Goal: Task Accomplishment & Management: Manage account settings

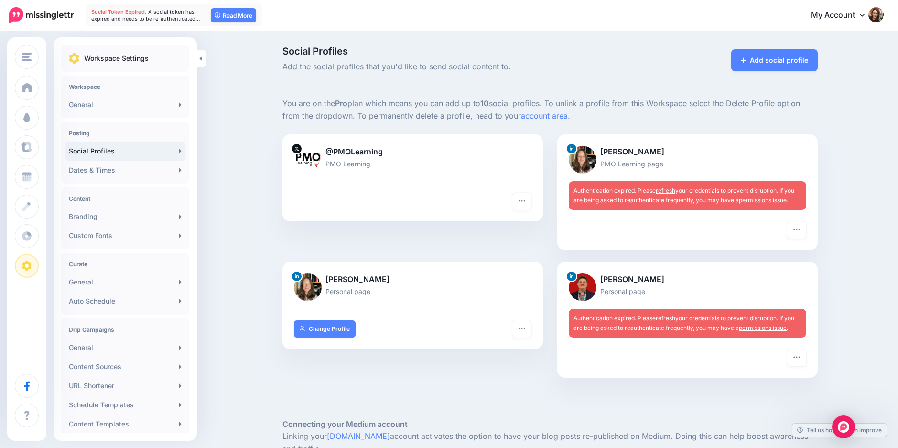
click at [866, 19] on link "My Account" at bounding box center [842, 15] width 82 height 23
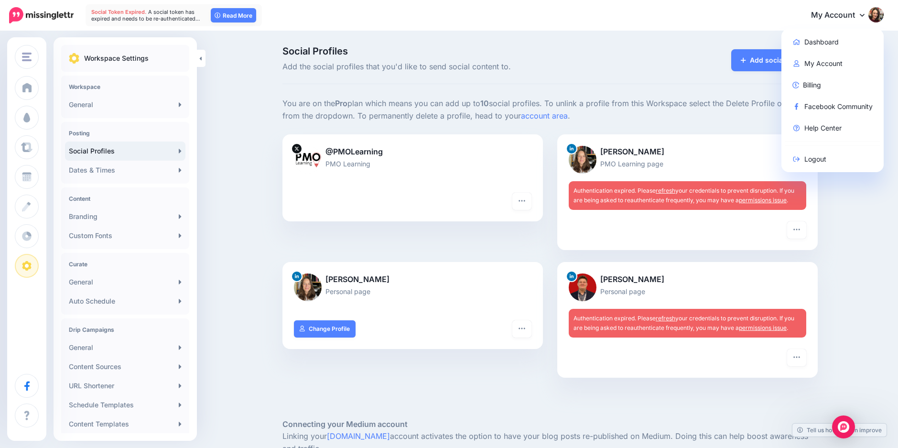
click at [595, 30] on nav "Social Token Expired. A social token has expired and needs to be re-authenticat…" at bounding box center [449, 15] width 884 height 31
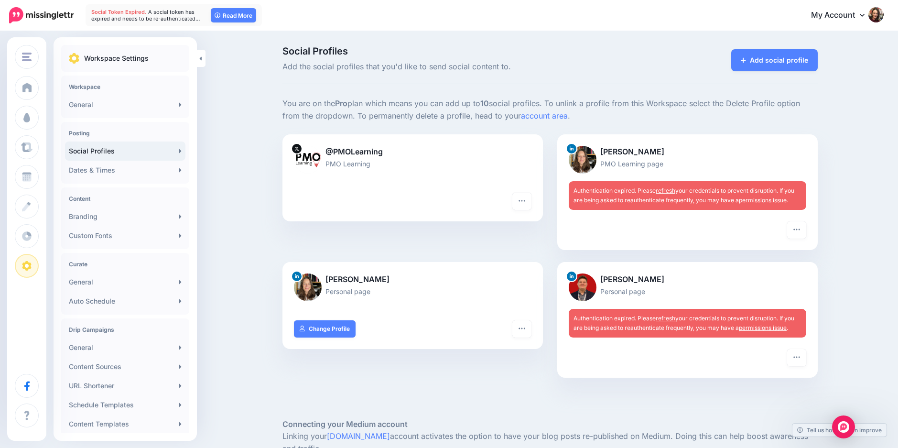
click at [878, 15] on img at bounding box center [875, 14] width 15 height 15
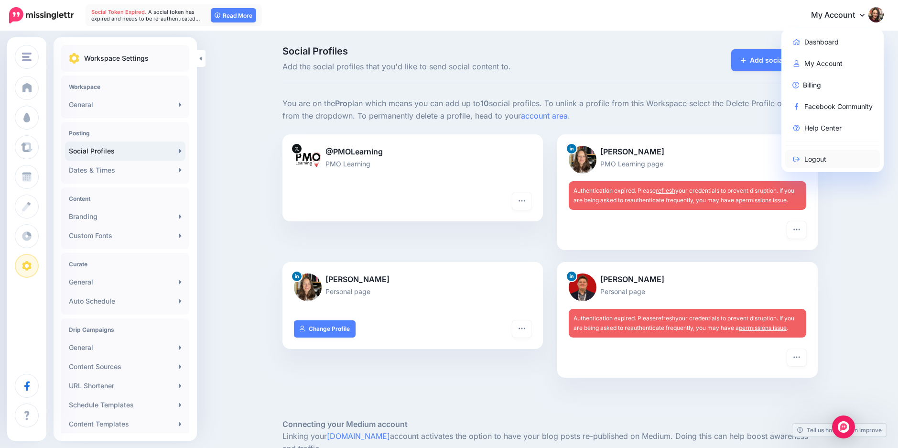
click at [823, 163] on link "Logout" at bounding box center [832, 159] width 95 height 19
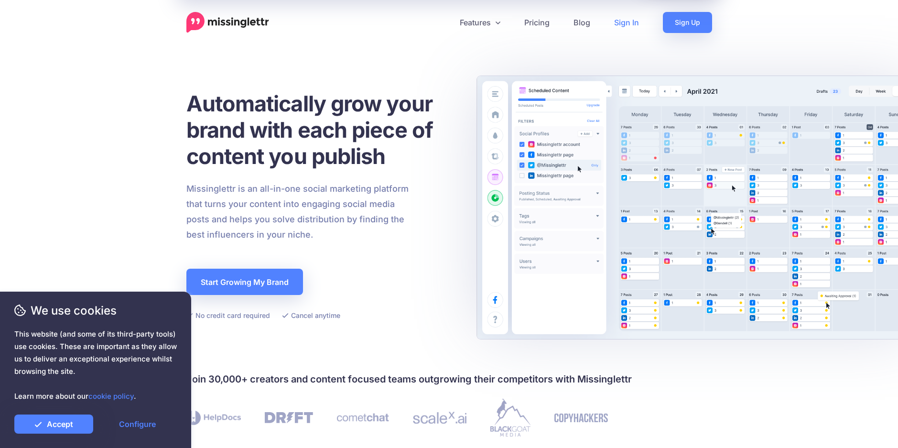
click at [637, 21] on link "Sign In" at bounding box center [626, 22] width 49 height 21
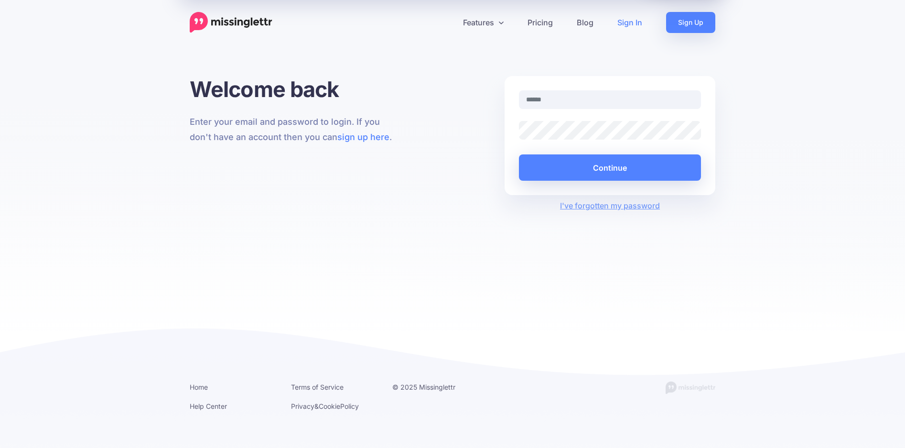
type input "**********"
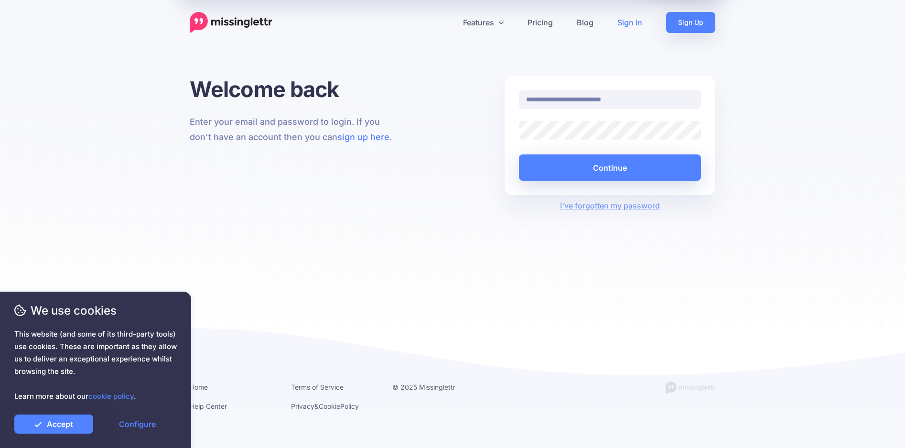
click at [507, 128] on div "**********" at bounding box center [610, 135] width 211 height 119
click at [570, 120] on div "**********" at bounding box center [610, 105] width 196 height 31
click at [488, 101] on div "**********" at bounding box center [453, 143] width 540 height 135
click at [560, 161] on button "Continue" at bounding box center [610, 167] width 182 height 26
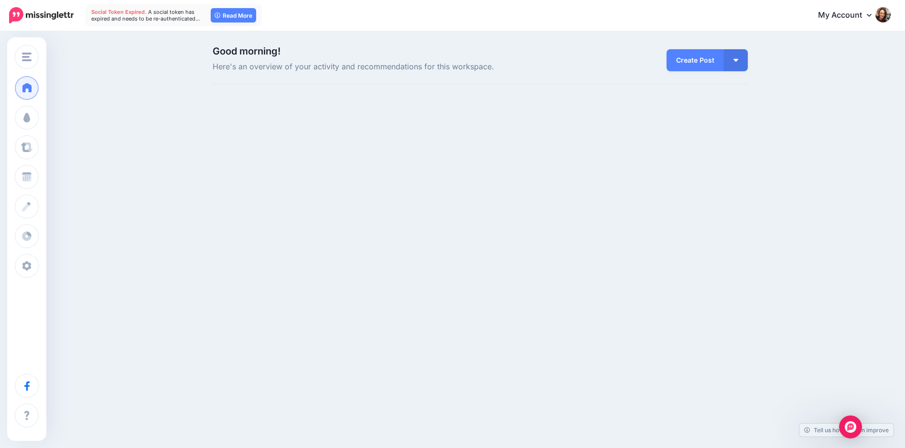
click at [881, 10] on img at bounding box center [882, 14] width 15 height 15
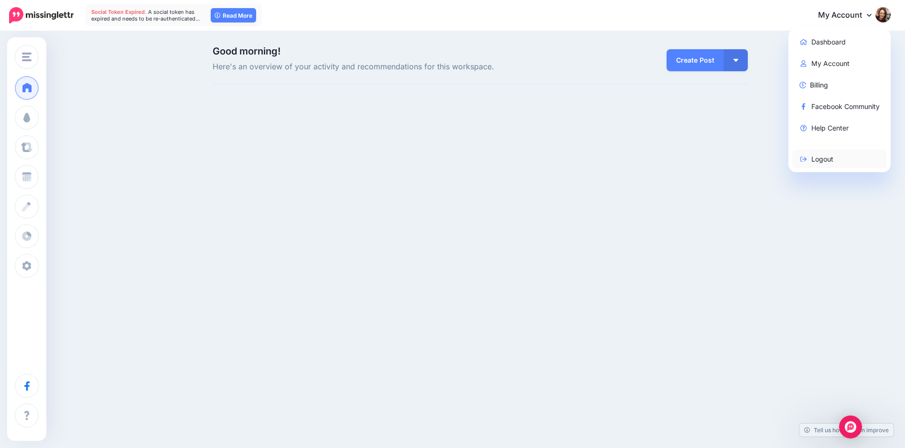
click at [820, 165] on link "Logout" at bounding box center [839, 159] width 95 height 19
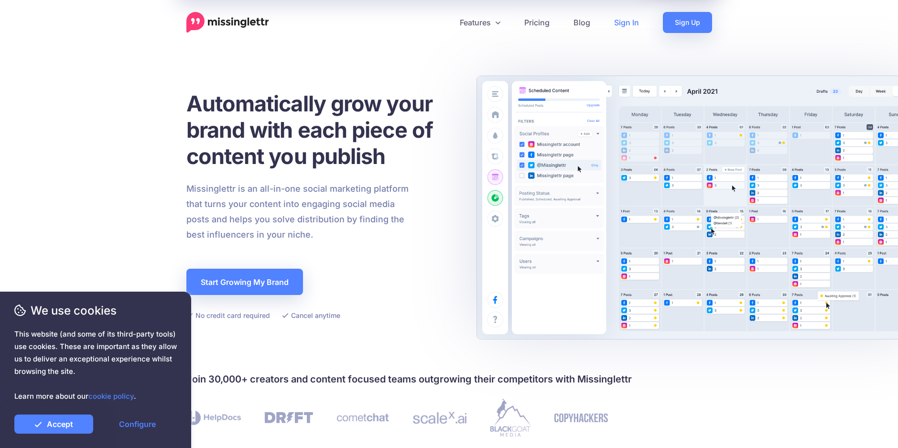
click at [621, 22] on link "Sign In" at bounding box center [626, 22] width 49 height 21
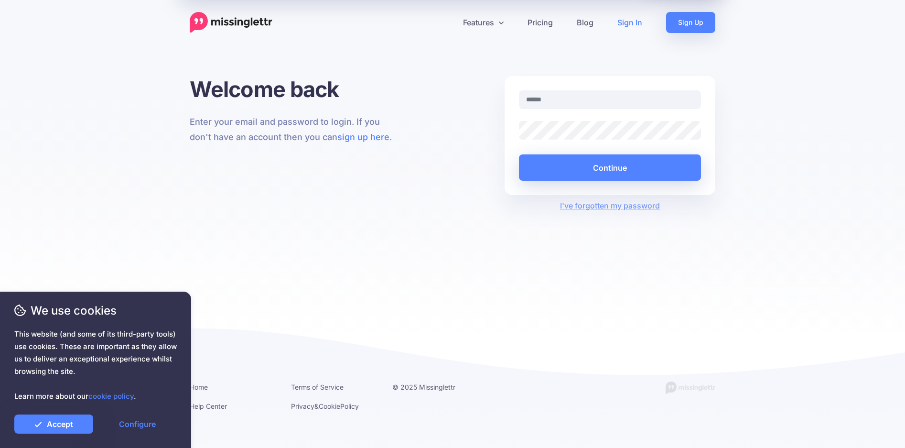
type input "**********"
click at [517, 131] on div at bounding box center [610, 130] width 196 height 19
click at [493, 124] on div "**********" at bounding box center [453, 143] width 540 height 135
click at [405, 154] on div "Welcome back Enter your email and password to login. If you don't have an accou…" at bounding box center [295, 143] width 225 height 135
click at [599, 164] on button "Continue" at bounding box center [610, 167] width 182 height 26
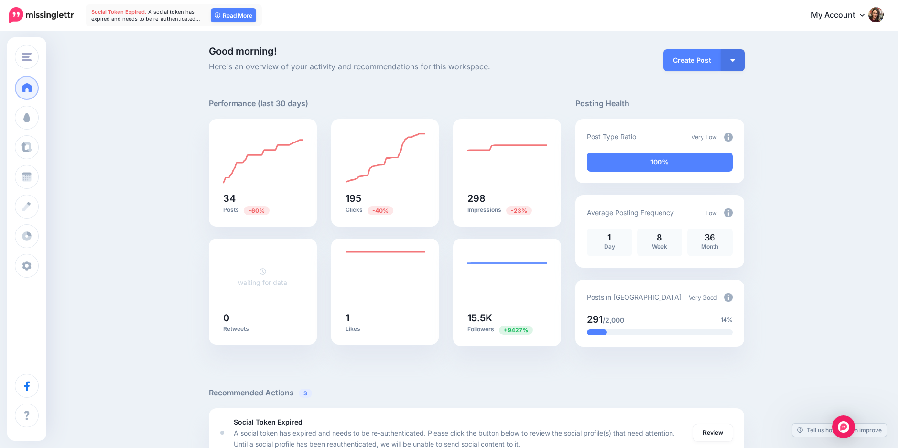
click at [850, 14] on link "My Account" at bounding box center [842, 15] width 82 height 23
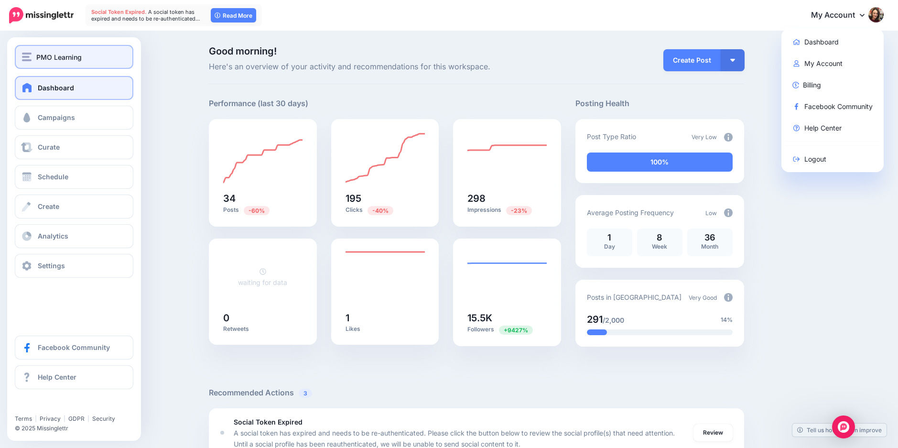
click at [114, 49] on button "PMO Learning" at bounding box center [74, 57] width 119 height 24
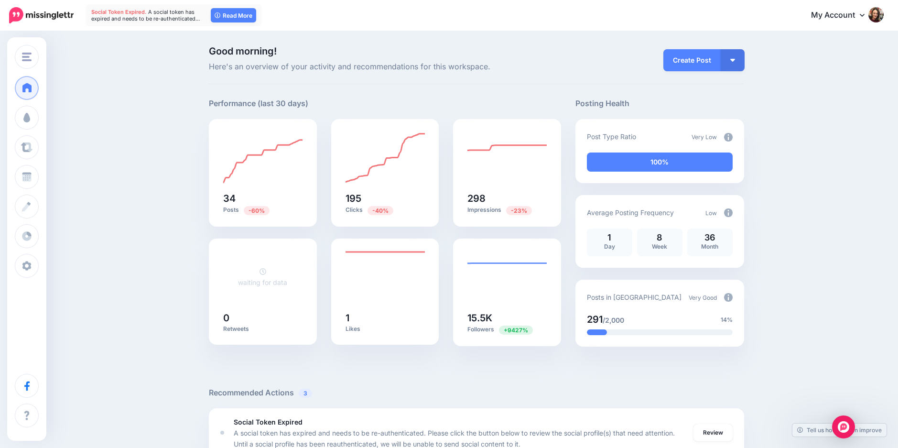
click at [853, 11] on link "My Account" at bounding box center [842, 15] width 82 height 23
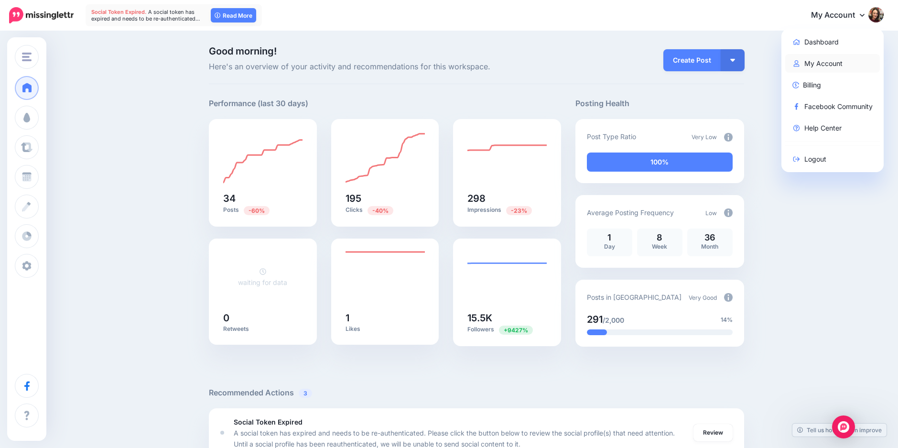
click at [842, 61] on link "My Account" at bounding box center [832, 63] width 95 height 19
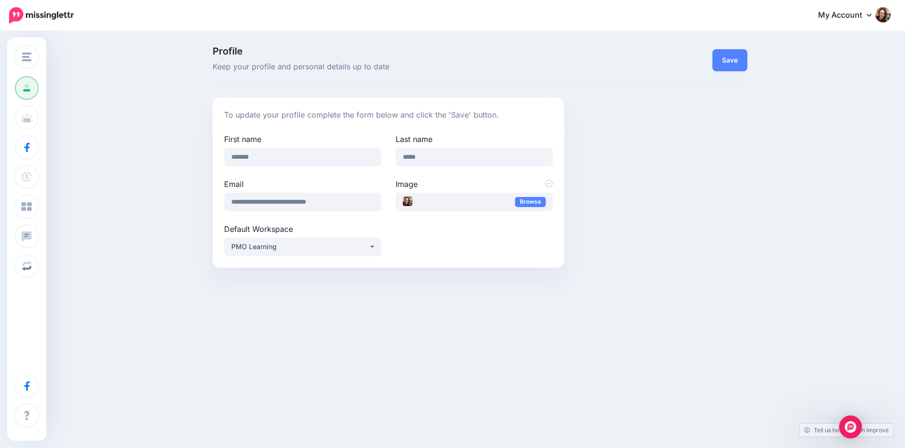
click at [839, 15] on link "My Account" at bounding box center [850, 15] width 82 height 23
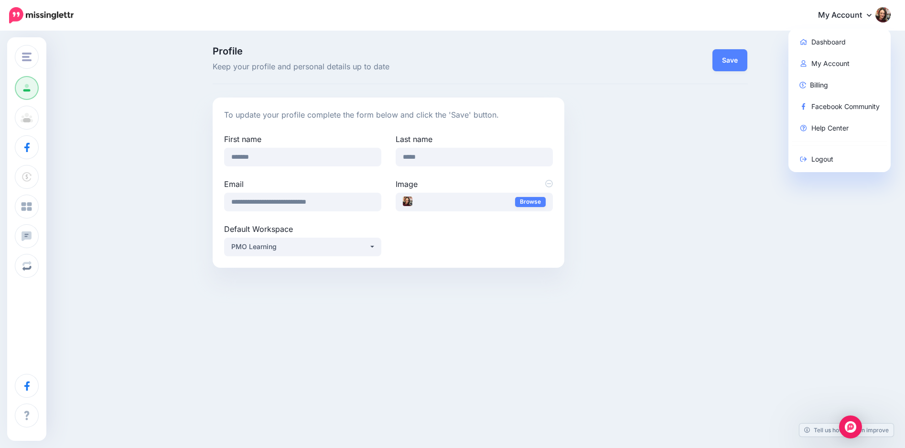
click at [763, 124] on div "Profile Keep your profile and personal details up to date Save To update your p…" at bounding box center [452, 160] width 905 height 257
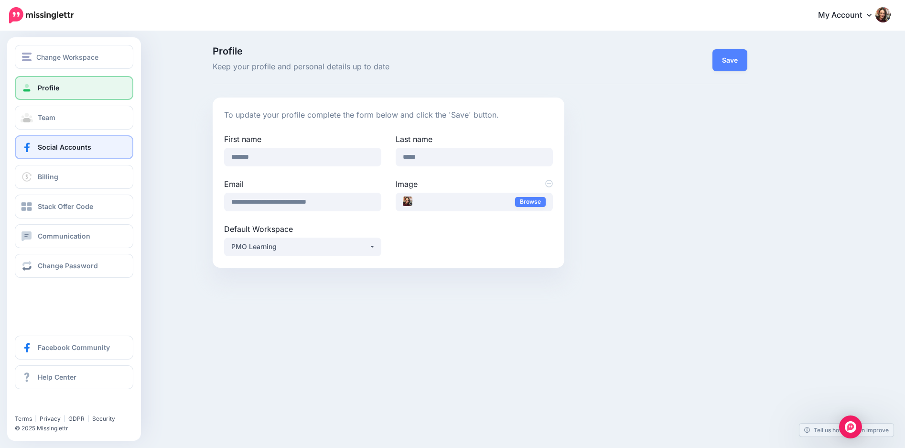
click at [76, 147] on span "Social Accounts" at bounding box center [65, 147] width 54 height 8
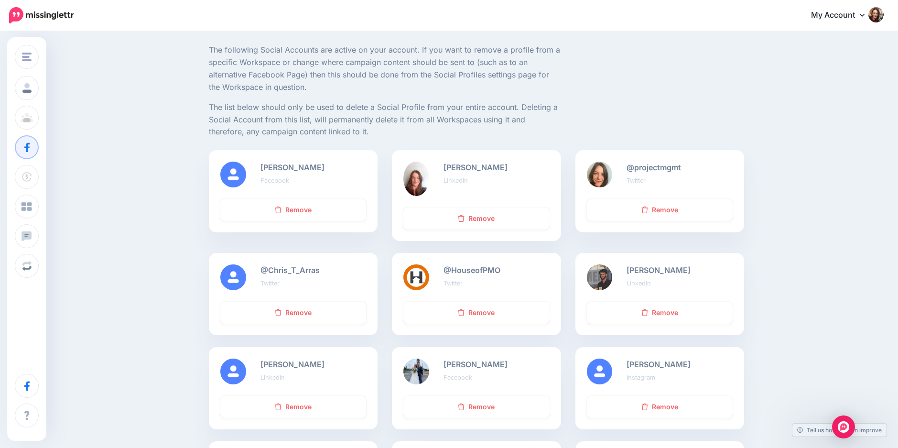
scroll to position [44, 0]
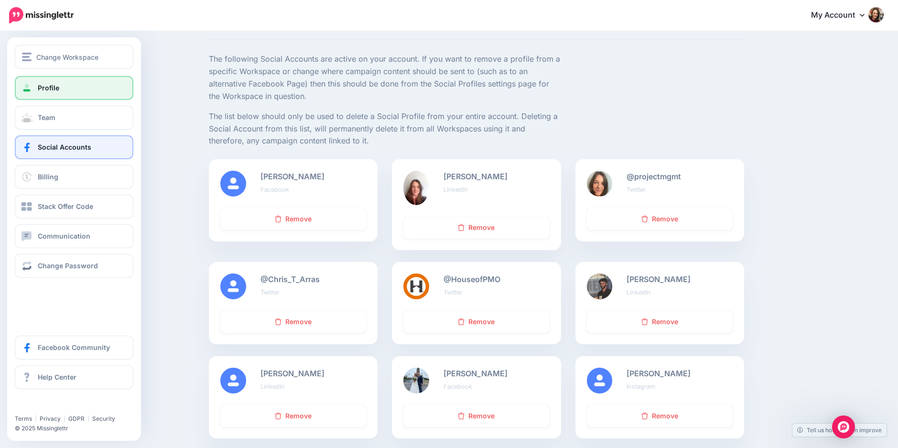
click at [54, 87] on span "Profile" at bounding box center [49, 88] width 22 height 8
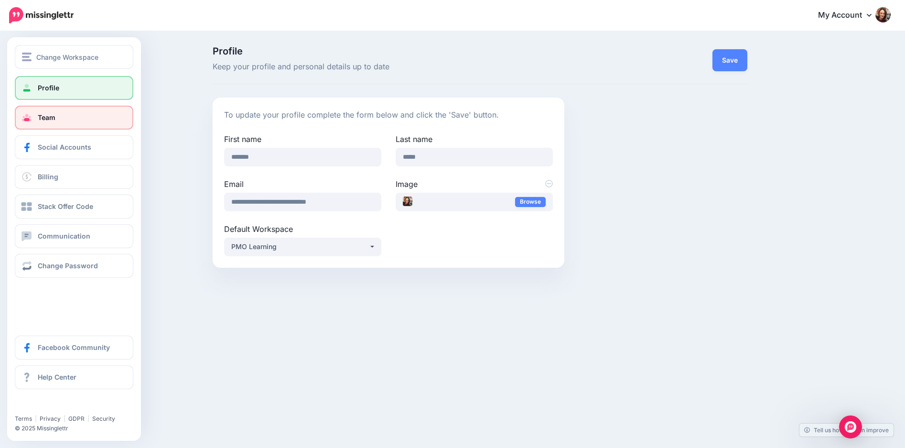
click at [76, 123] on link "Team" at bounding box center [74, 118] width 119 height 24
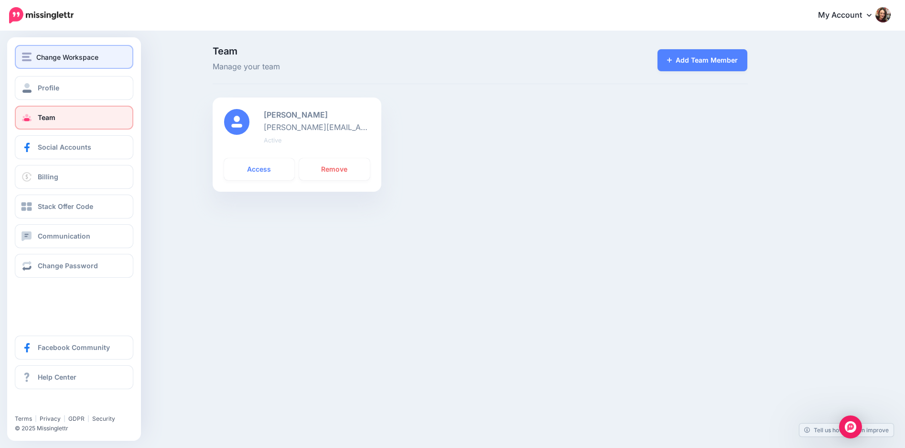
click at [30, 47] on button "Change Workspace" at bounding box center [74, 57] width 119 height 24
click at [32, 58] on div "Change Workspace" at bounding box center [74, 57] width 104 height 11
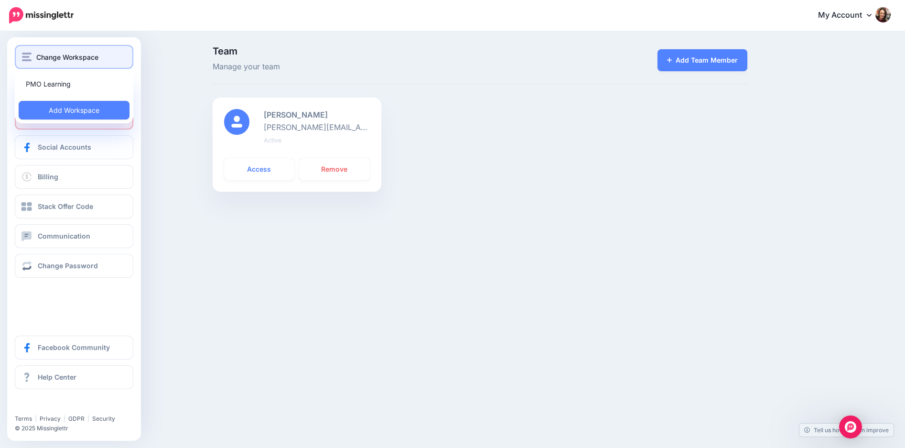
click at [83, 58] on span "Change Workspace" at bounding box center [67, 57] width 62 height 11
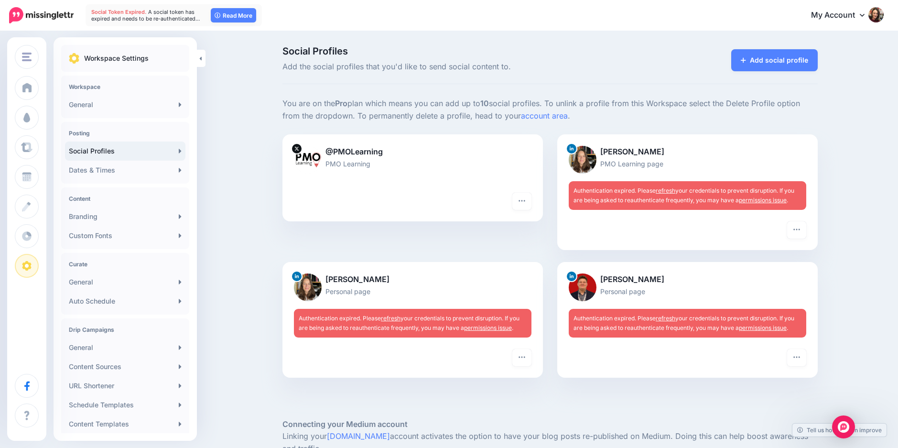
click at [859, 14] on link "My Account" at bounding box center [842, 15] width 82 height 23
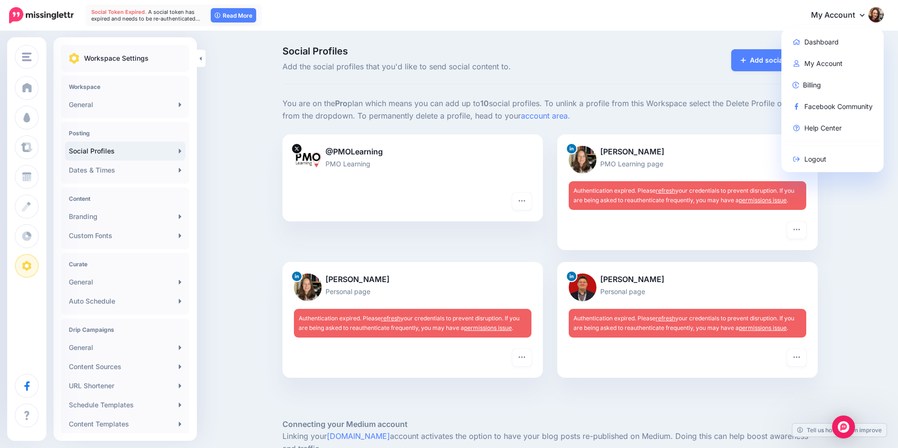
click at [879, 12] on img at bounding box center [875, 14] width 15 height 15
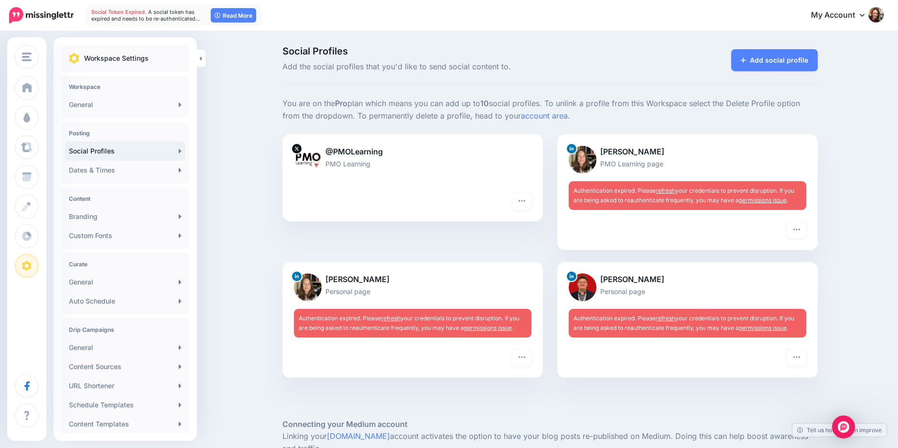
click at [879, 17] on img at bounding box center [875, 14] width 15 height 15
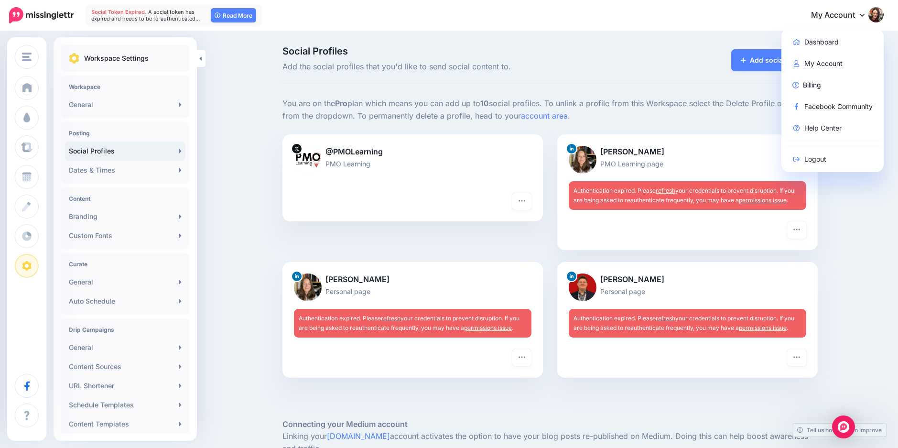
click at [837, 17] on link "My Account" at bounding box center [842, 15] width 82 height 23
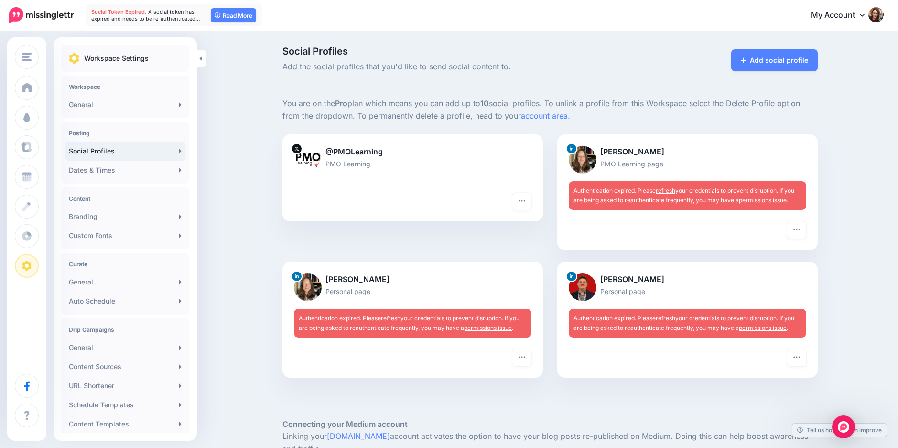
click at [655, 21] on div "My Account Dashboard My Account Billing Facebook Community Help Center Logout" at bounding box center [573, 15] width 622 height 23
